Goal: Task Accomplishment & Management: Use online tool/utility

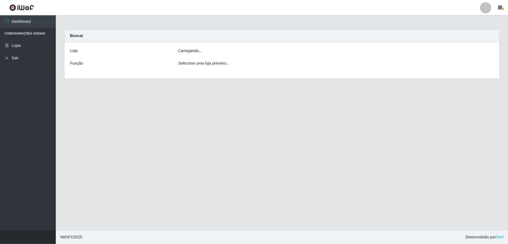
click at [273, 54] on div "Carregando..." at bounding box center [336, 52] width 324 height 8
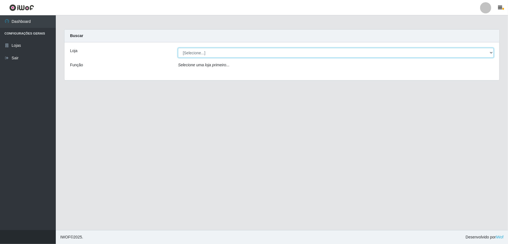
click at [261, 54] on select "[Selecione...] Atacado Vem - [STREET_ADDRESS]" at bounding box center [336, 53] width 316 height 10
select select "455"
click at [178, 48] on select "[Selecione...] Atacado Vem - [STREET_ADDRESS]" at bounding box center [336, 53] width 316 height 10
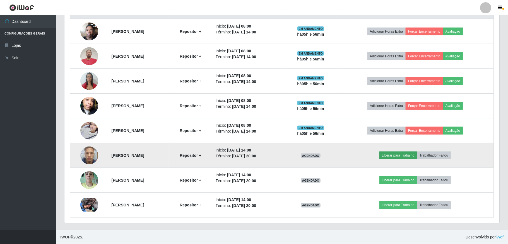
scroll to position [116, 428]
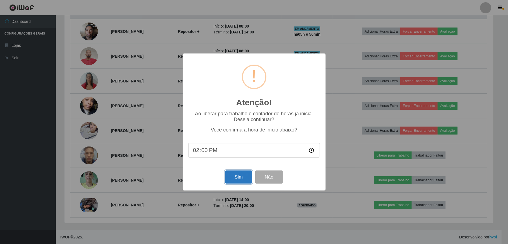
click at [238, 181] on button "Sim" at bounding box center [238, 177] width 27 height 13
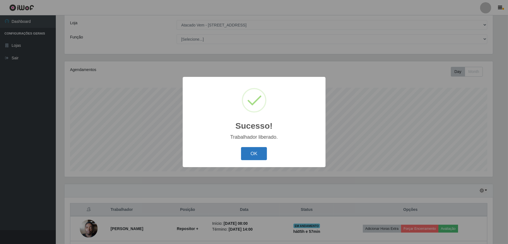
click at [252, 152] on button "OK" at bounding box center [254, 153] width 26 height 13
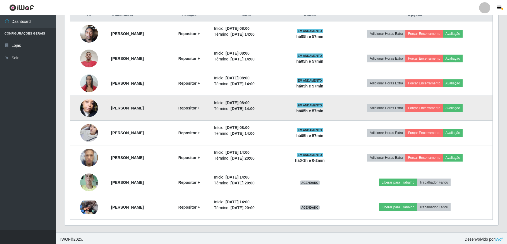
scroll to position [227, 0]
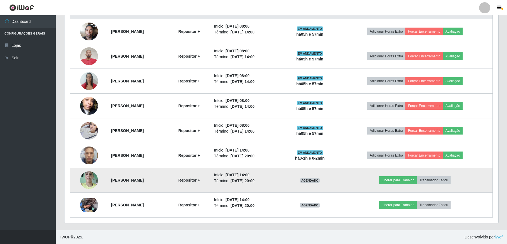
click at [88, 180] on img at bounding box center [89, 180] width 18 height 24
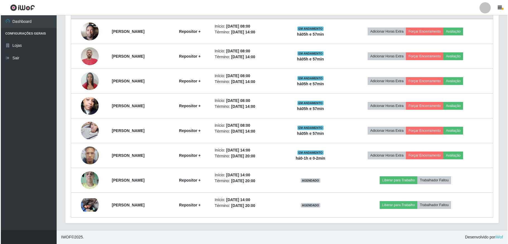
scroll to position [116, 433]
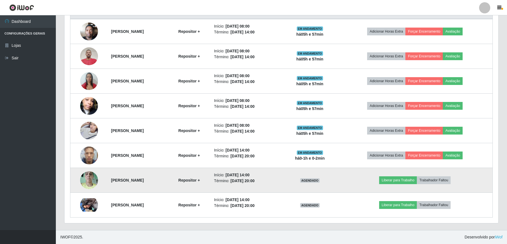
click at [93, 175] on img at bounding box center [89, 180] width 18 height 24
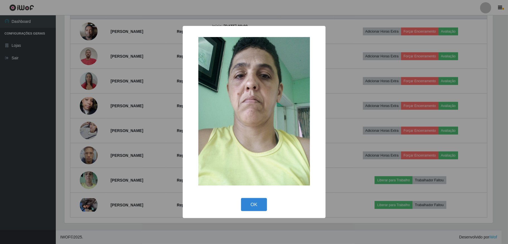
click at [93, 177] on div "× OK Cancel" at bounding box center [254, 122] width 508 height 244
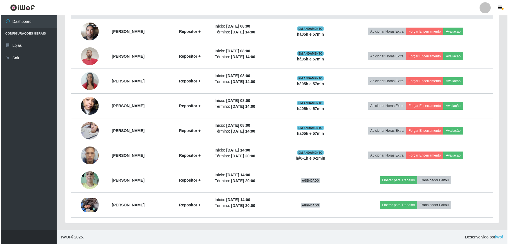
scroll to position [116, 433]
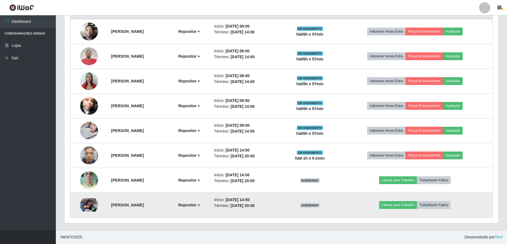
click at [90, 206] on img at bounding box center [89, 205] width 18 height 13
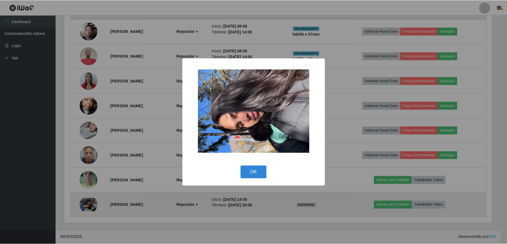
scroll to position [116, 428]
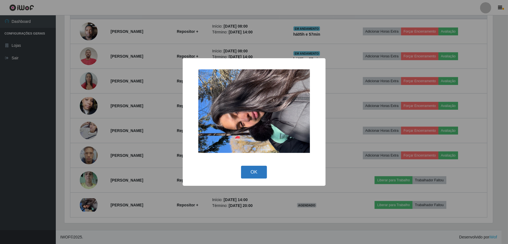
click at [262, 167] on button "OK" at bounding box center [254, 172] width 26 height 13
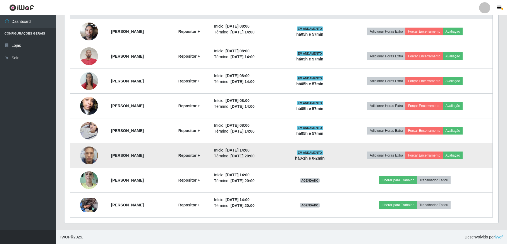
scroll to position [116, 433]
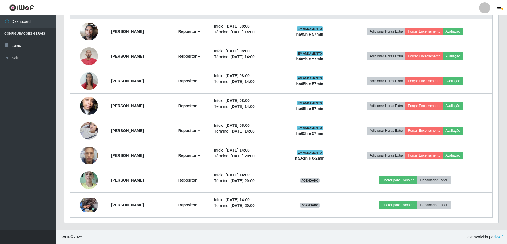
click at [51, 158] on ul "Dashboard Configurações Gerais Lojas Sair" at bounding box center [28, 122] width 56 height 215
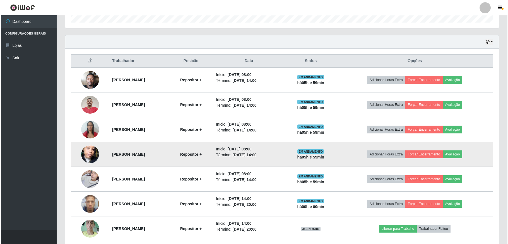
scroll to position [190, 0]
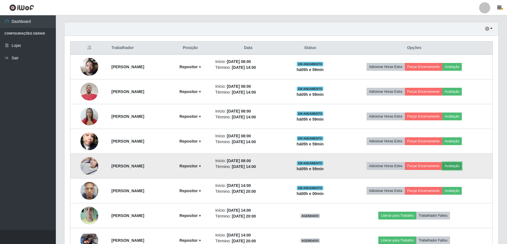
click at [459, 167] on button "Avaliação" at bounding box center [452, 166] width 20 height 8
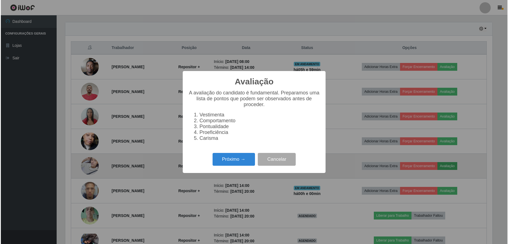
scroll to position [116, 428]
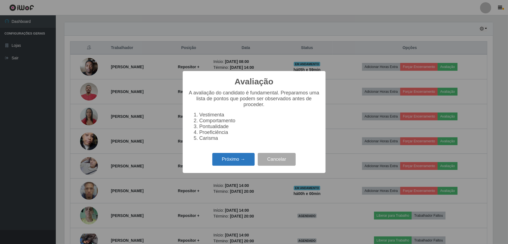
click at [240, 164] on button "Próximo →" at bounding box center [233, 159] width 42 height 13
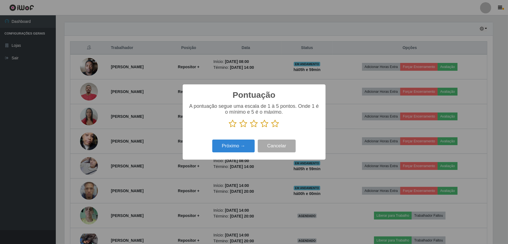
scroll to position [278801, 278489]
click at [249, 126] on p at bounding box center [254, 124] width 132 height 8
click at [255, 125] on icon at bounding box center [254, 124] width 8 height 8
click at [250, 128] on input "radio" at bounding box center [250, 128] width 0 height 0
click at [248, 147] on button "Próximo →" at bounding box center [233, 146] width 42 height 13
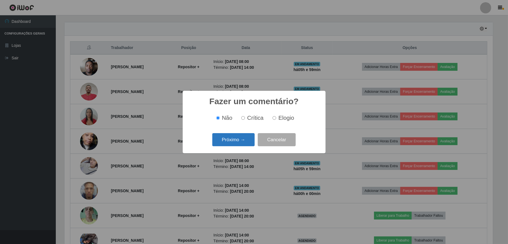
click at [240, 139] on button "Próximo →" at bounding box center [233, 139] width 42 height 13
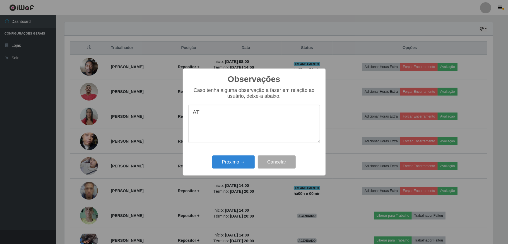
type textarea "A"
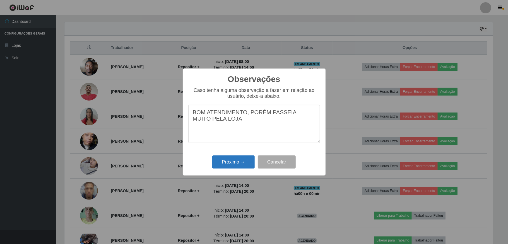
type textarea "BOM ATENDIMENTO, PORÉM PASSEIA MUITO PELA LOJA"
click at [225, 165] on button "Próximo →" at bounding box center [233, 162] width 42 height 13
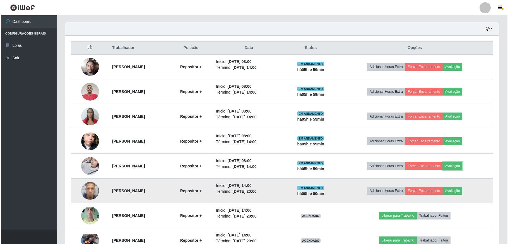
scroll to position [116, 433]
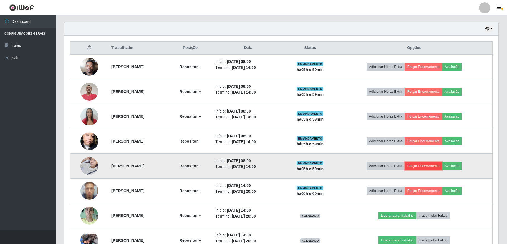
click at [434, 168] on button "Forçar Encerramento" at bounding box center [422, 166] width 37 height 8
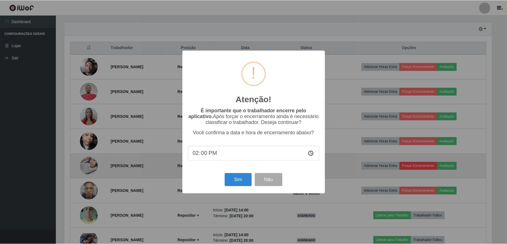
scroll to position [116, 428]
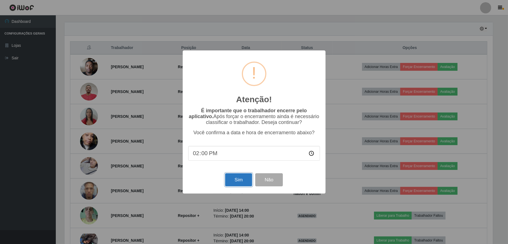
click at [233, 182] on button "Sim" at bounding box center [238, 179] width 27 height 13
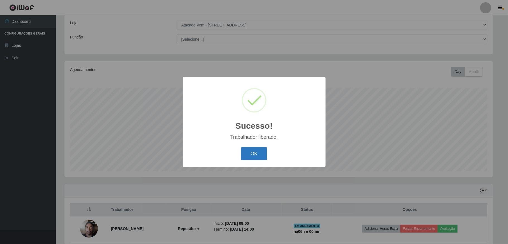
click at [260, 152] on button "OK" at bounding box center [254, 153] width 26 height 13
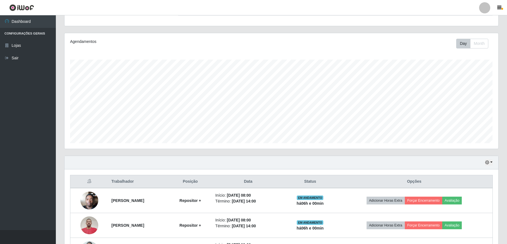
scroll to position [102, 0]
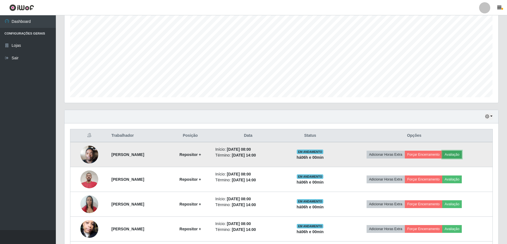
click at [462, 154] on button "Avaliação" at bounding box center [452, 155] width 20 height 8
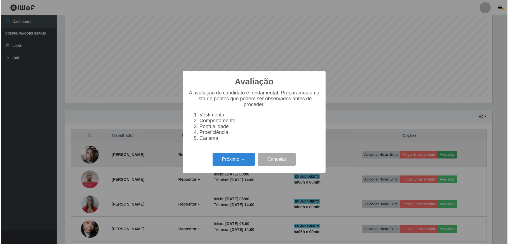
scroll to position [116, 428]
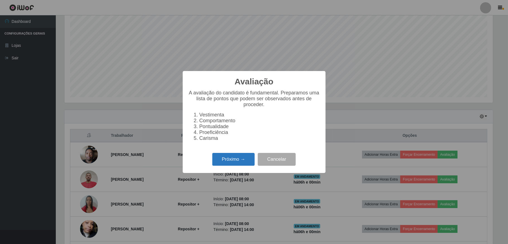
click at [240, 164] on button "Próximo →" at bounding box center [233, 159] width 42 height 13
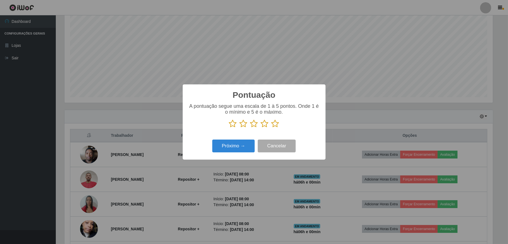
click at [262, 125] on icon at bounding box center [265, 124] width 8 height 8
click at [261, 128] on input "radio" at bounding box center [261, 128] width 0 height 0
click at [241, 153] on button "Próximo →" at bounding box center [233, 146] width 42 height 13
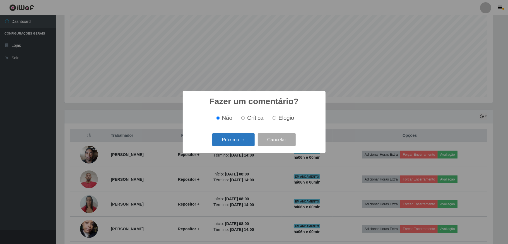
click at [248, 136] on button "Próximo →" at bounding box center [233, 139] width 42 height 13
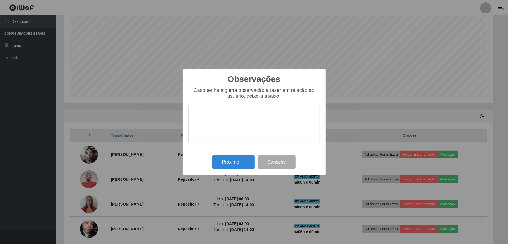
click at [228, 116] on textarea at bounding box center [254, 124] width 132 height 38
type textarea "ATENDIMENTO OK,"
click at [235, 169] on button "Próximo →" at bounding box center [233, 162] width 42 height 13
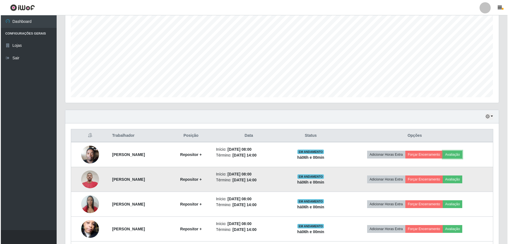
scroll to position [116, 433]
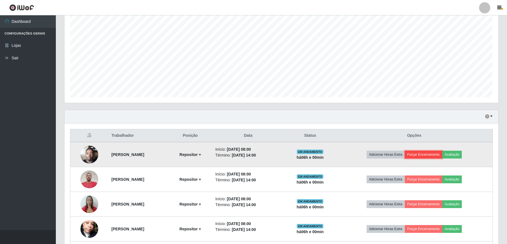
click at [425, 155] on button "Forçar Encerramento" at bounding box center [422, 155] width 37 height 8
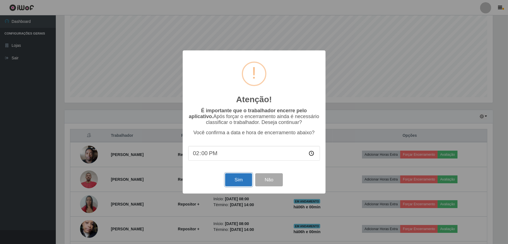
click at [243, 181] on button "Sim" at bounding box center [238, 179] width 27 height 13
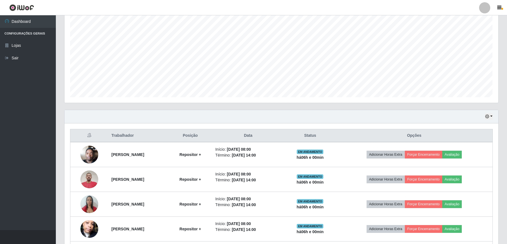
scroll to position [0, 0]
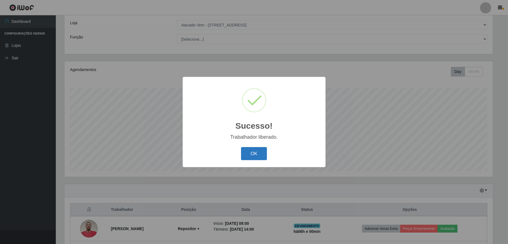
click at [261, 154] on button "OK" at bounding box center [254, 153] width 26 height 13
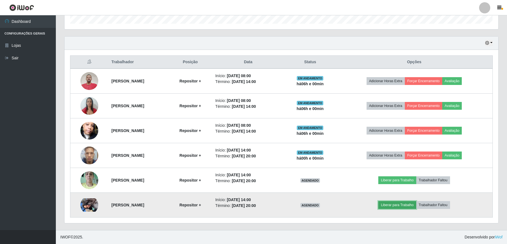
click at [403, 204] on button "Liberar para Trabalho" at bounding box center [397, 205] width 38 height 8
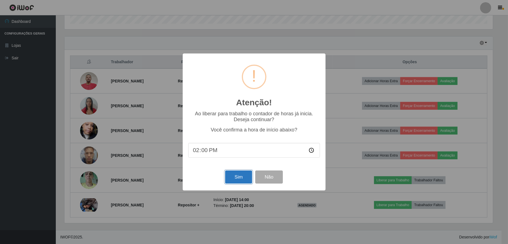
click at [235, 178] on button "Sim" at bounding box center [238, 177] width 27 height 13
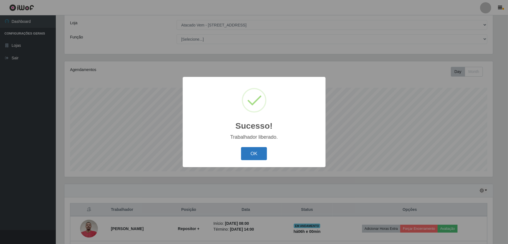
click at [258, 156] on button "OK" at bounding box center [254, 153] width 26 height 13
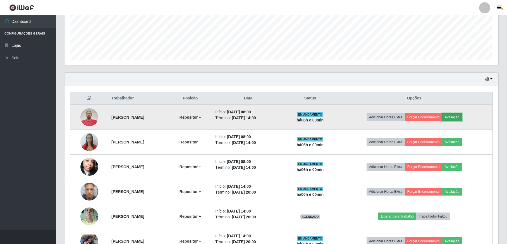
click at [462, 117] on button "Avaliação" at bounding box center [452, 118] width 20 height 8
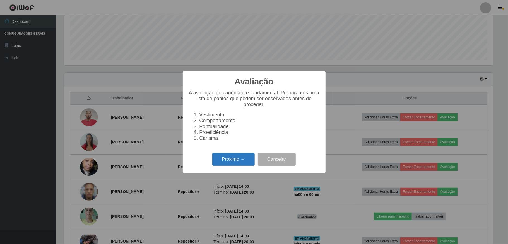
click at [235, 163] on button "Próximo →" at bounding box center [233, 159] width 42 height 13
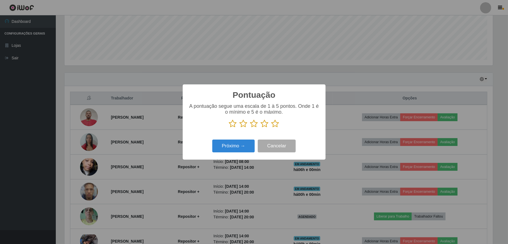
click at [264, 126] on icon at bounding box center [265, 124] width 8 height 8
click at [261, 128] on input "radio" at bounding box center [261, 128] width 0 height 0
click at [246, 144] on button "Próximo →" at bounding box center [233, 146] width 42 height 13
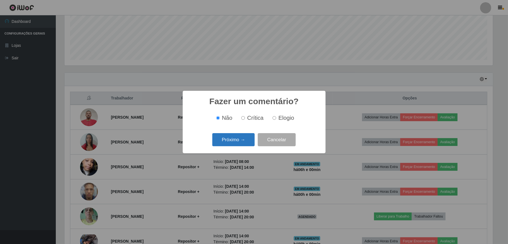
click at [248, 136] on button "Próximo →" at bounding box center [233, 139] width 42 height 13
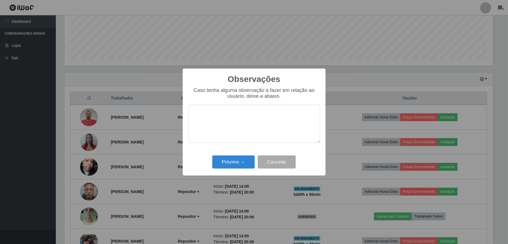
click at [242, 120] on textarea at bounding box center [254, 124] width 132 height 38
type textarea "ATENDIMENTO OK"
click at [235, 159] on button "Próximo →" at bounding box center [233, 162] width 42 height 13
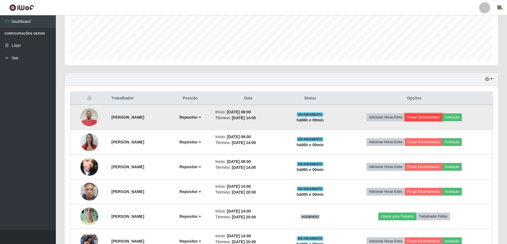
click at [429, 119] on button "Forçar Encerramento" at bounding box center [422, 118] width 37 height 8
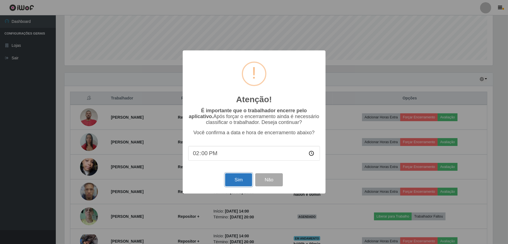
click at [239, 180] on button "Sim" at bounding box center [238, 179] width 27 height 13
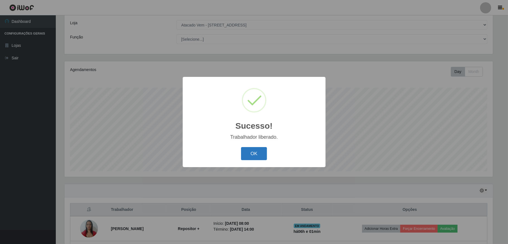
click at [256, 151] on button "OK" at bounding box center [254, 153] width 26 height 13
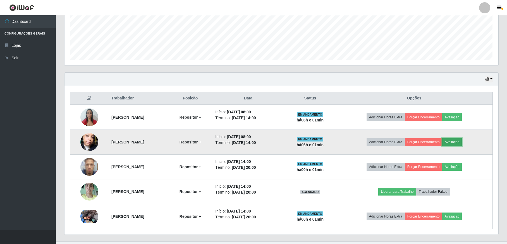
click at [456, 142] on button "Avaliação" at bounding box center [452, 142] width 20 height 8
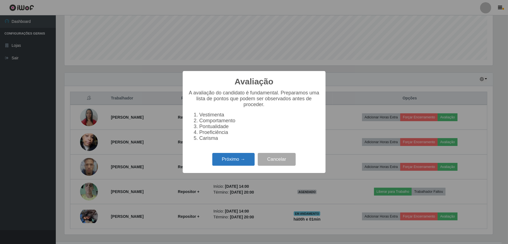
click at [227, 162] on button "Próximo →" at bounding box center [233, 159] width 42 height 13
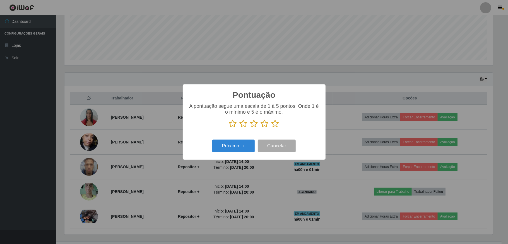
click at [256, 125] on icon at bounding box center [254, 124] width 8 height 8
click at [250, 128] on input "radio" at bounding box center [250, 128] width 0 height 0
click at [243, 146] on button "Próximo →" at bounding box center [233, 146] width 42 height 13
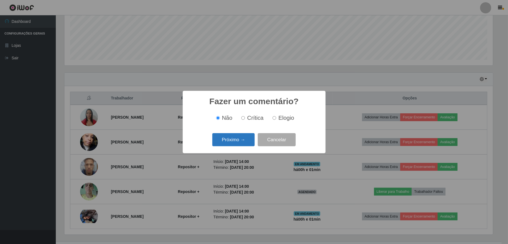
click at [246, 141] on button "Próximo →" at bounding box center [233, 139] width 42 height 13
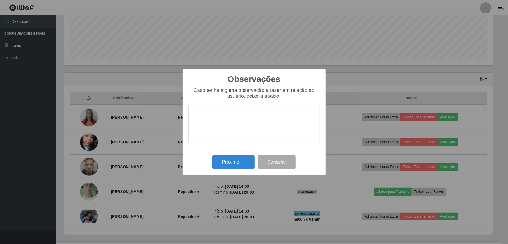
click at [223, 114] on textarea at bounding box center [254, 124] width 132 height 38
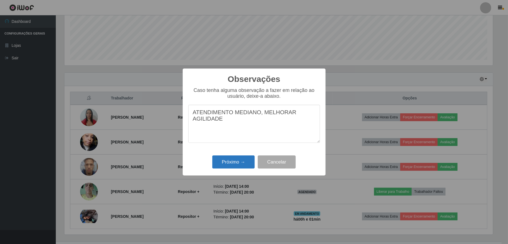
type textarea "ATENDIMENTO MEDIANO, MELHORAR AGILIDADE"
click at [237, 164] on button "Próximo →" at bounding box center [233, 162] width 42 height 13
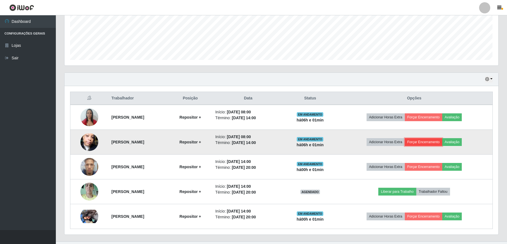
click at [431, 140] on button "Forçar Encerramento" at bounding box center [422, 142] width 37 height 8
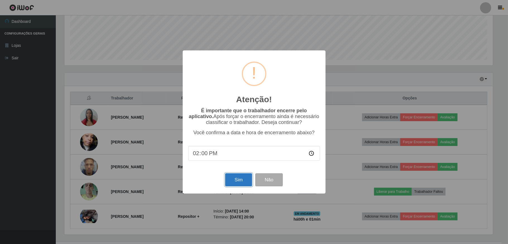
click at [237, 182] on button "Sim" at bounding box center [238, 179] width 27 height 13
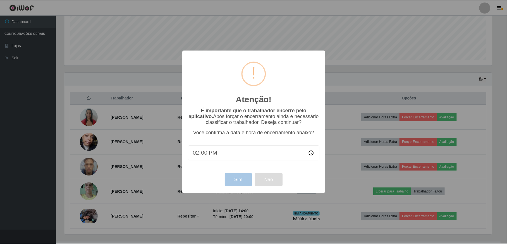
scroll to position [278801, 278484]
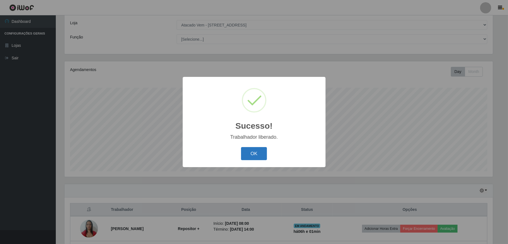
click at [261, 155] on button "OK" at bounding box center [254, 153] width 26 height 13
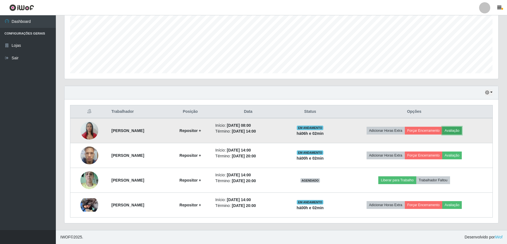
click at [462, 131] on button "Avaliação" at bounding box center [452, 131] width 20 height 8
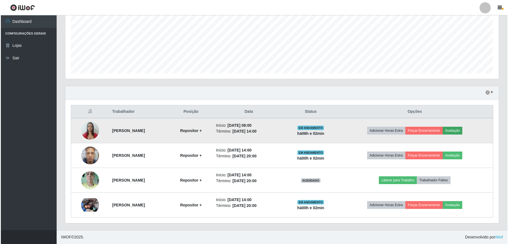
scroll to position [116, 428]
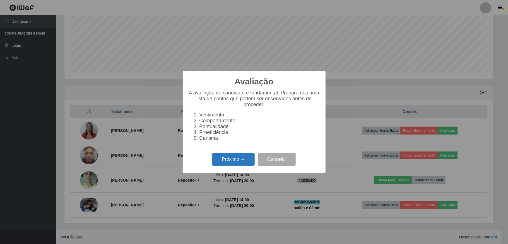
click at [231, 159] on button "Próximo →" at bounding box center [233, 159] width 42 height 13
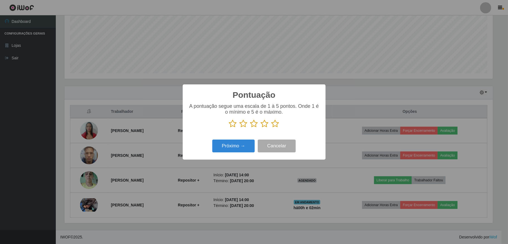
scroll to position [278801, 278489]
click at [263, 124] on icon at bounding box center [265, 124] width 8 height 8
click at [261, 128] on input "radio" at bounding box center [261, 128] width 0 height 0
click at [245, 151] on button "Próximo →" at bounding box center [233, 146] width 42 height 13
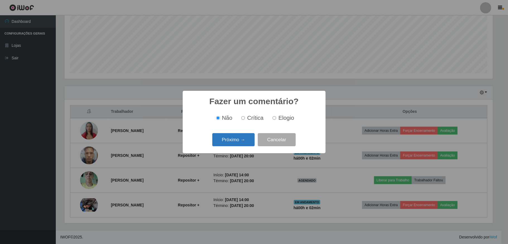
click at [244, 145] on button "Próximo →" at bounding box center [233, 139] width 42 height 13
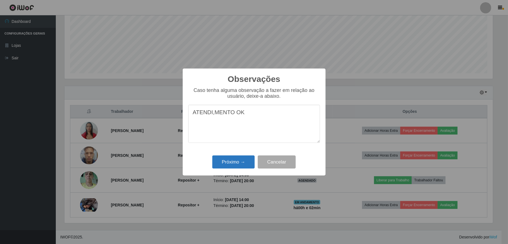
type textarea "ATENDI,MENTO OK"
click at [233, 165] on button "Próximo →" at bounding box center [233, 162] width 42 height 13
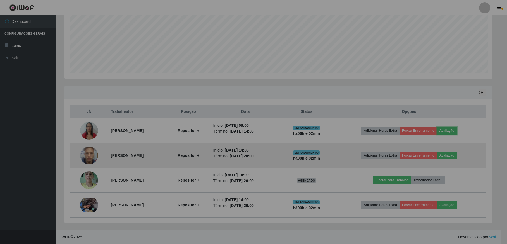
scroll to position [116, 433]
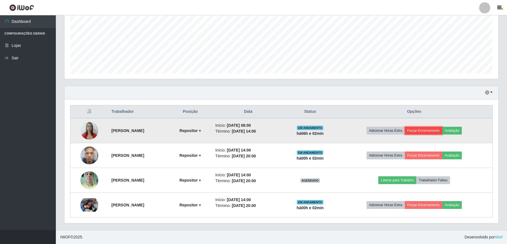
click at [433, 128] on button "Forçar Encerramento" at bounding box center [422, 131] width 37 height 8
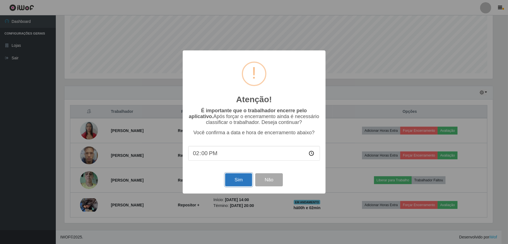
click at [238, 182] on button "Sim" at bounding box center [238, 179] width 27 height 13
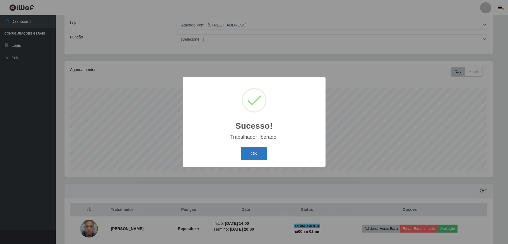
click at [251, 158] on button "OK" at bounding box center [254, 153] width 26 height 13
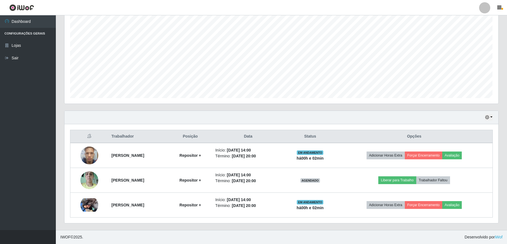
scroll to position [103, 0]
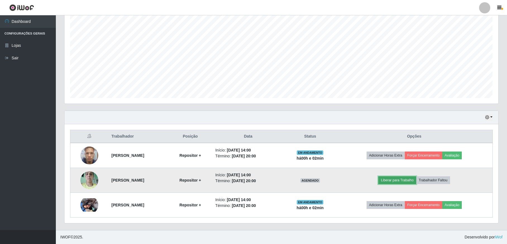
click at [399, 179] on button "Liberar para Trabalho" at bounding box center [397, 181] width 38 height 8
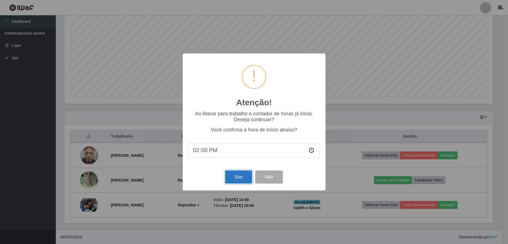
click at [241, 180] on button "Sim" at bounding box center [238, 177] width 27 height 13
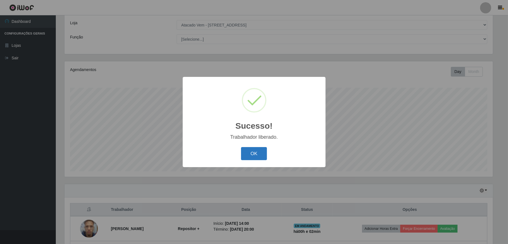
click at [254, 156] on button "OK" at bounding box center [254, 153] width 26 height 13
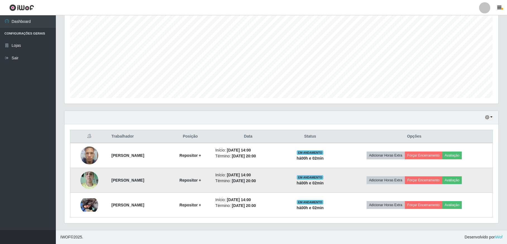
scroll to position [103, 0]
